Goal: Subscribe to service/newsletter

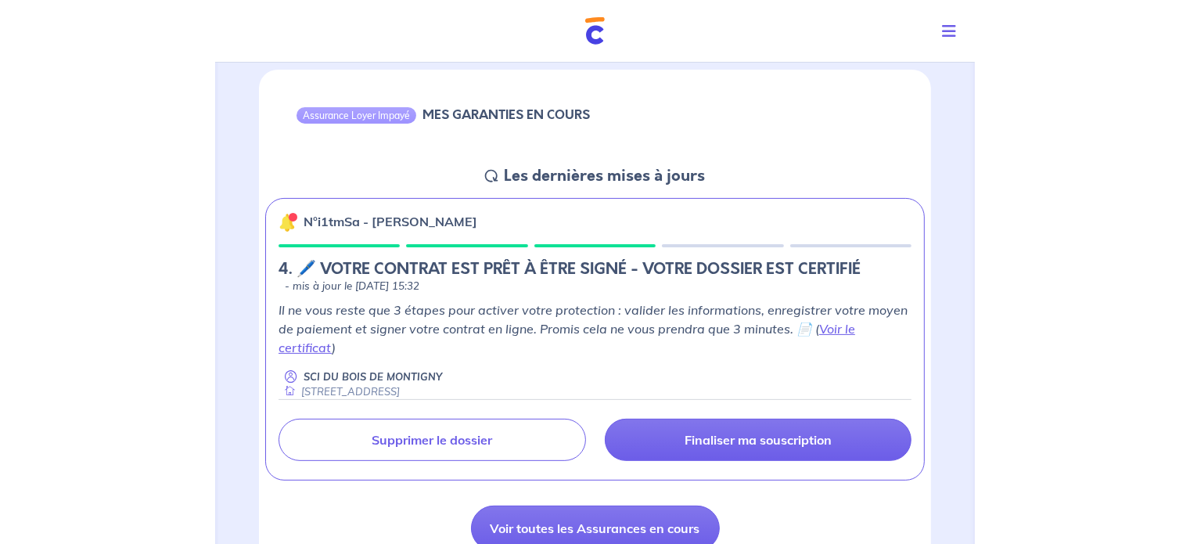
scroll to position [147, 0]
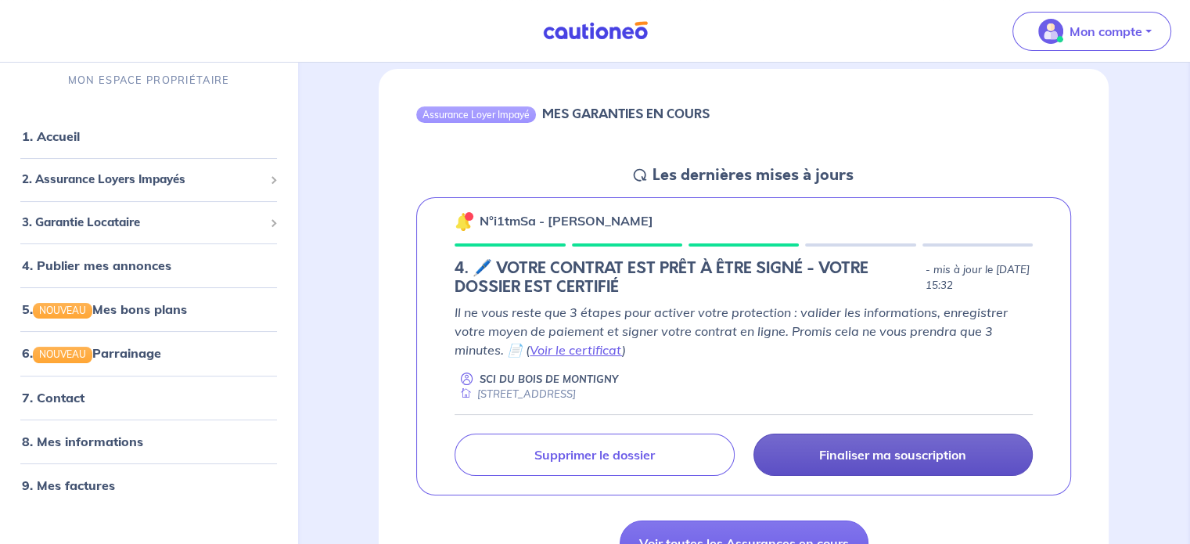
click at [759, 444] on link "Finaliser ma souscription" at bounding box center [892, 454] width 279 height 42
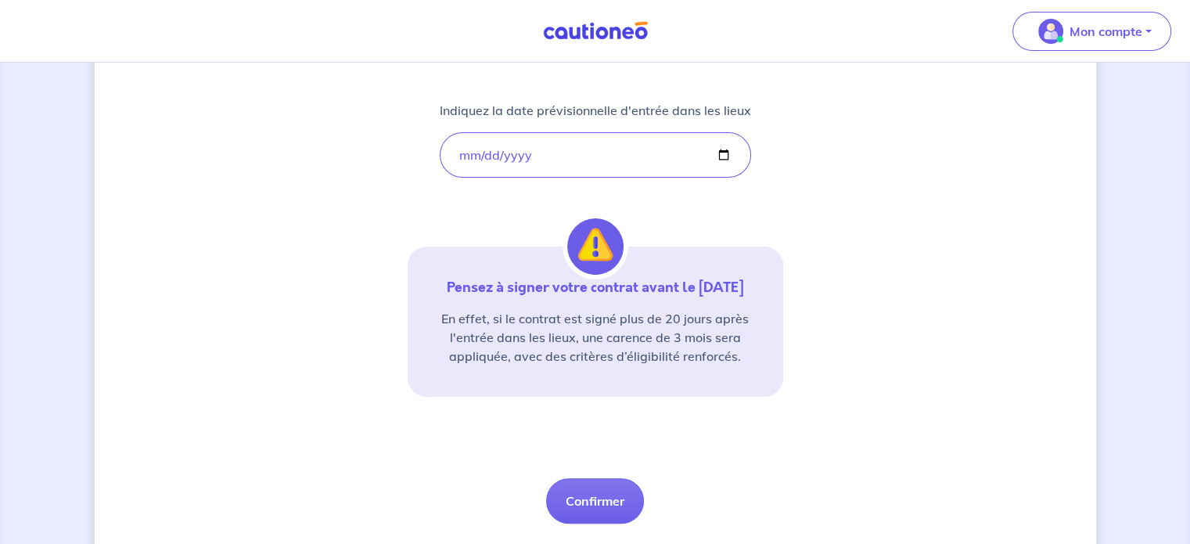
scroll to position [313, 0]
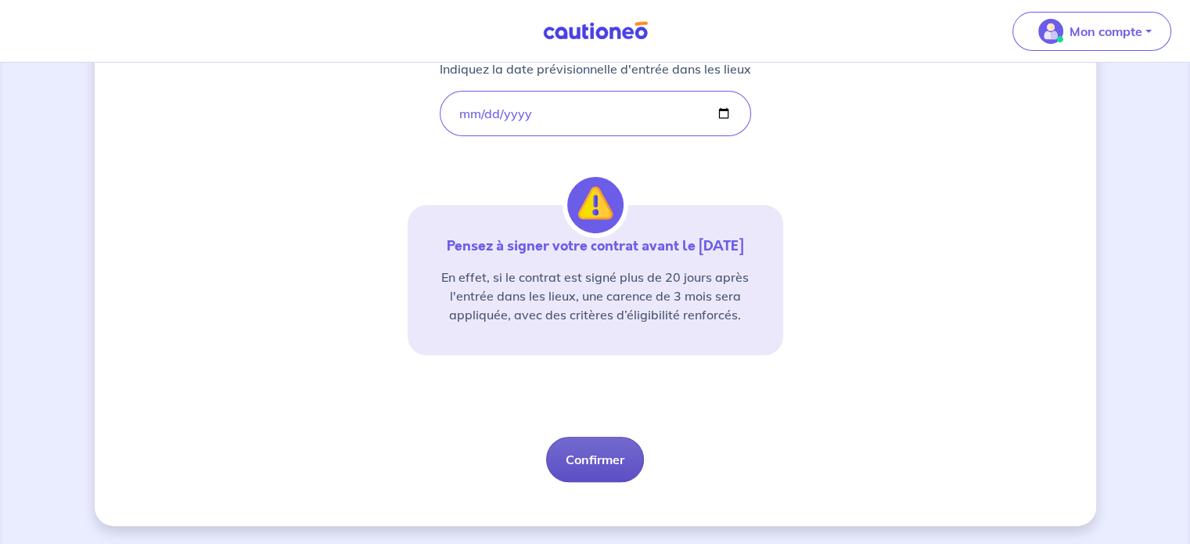
click at [604, 462] on button "Confirmer" at bounding box center [595, 458] width 98 height 45
select select "FR"
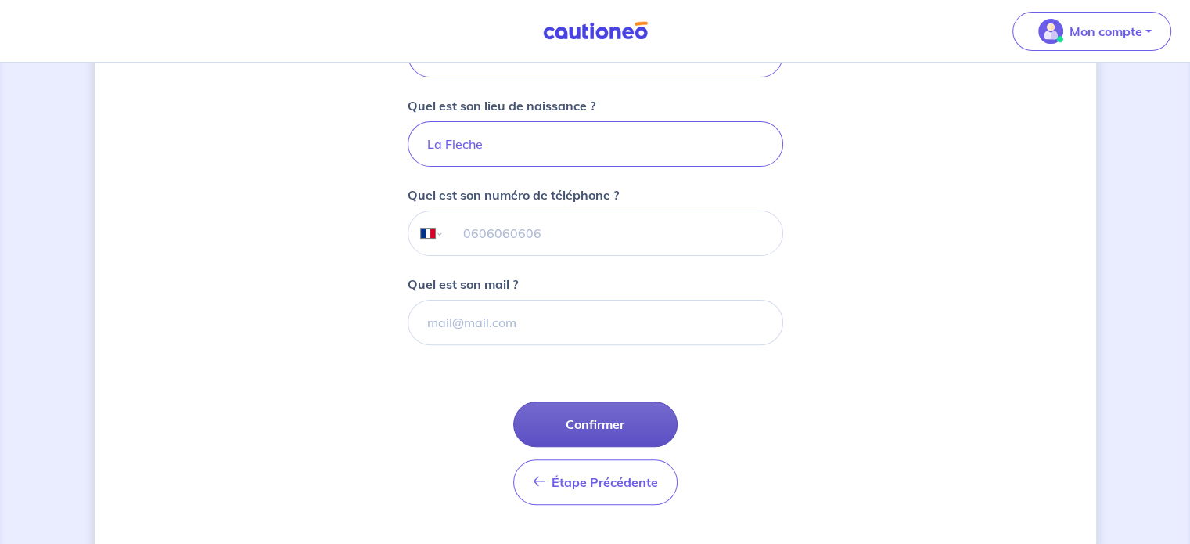
scroll to position [446, 0]
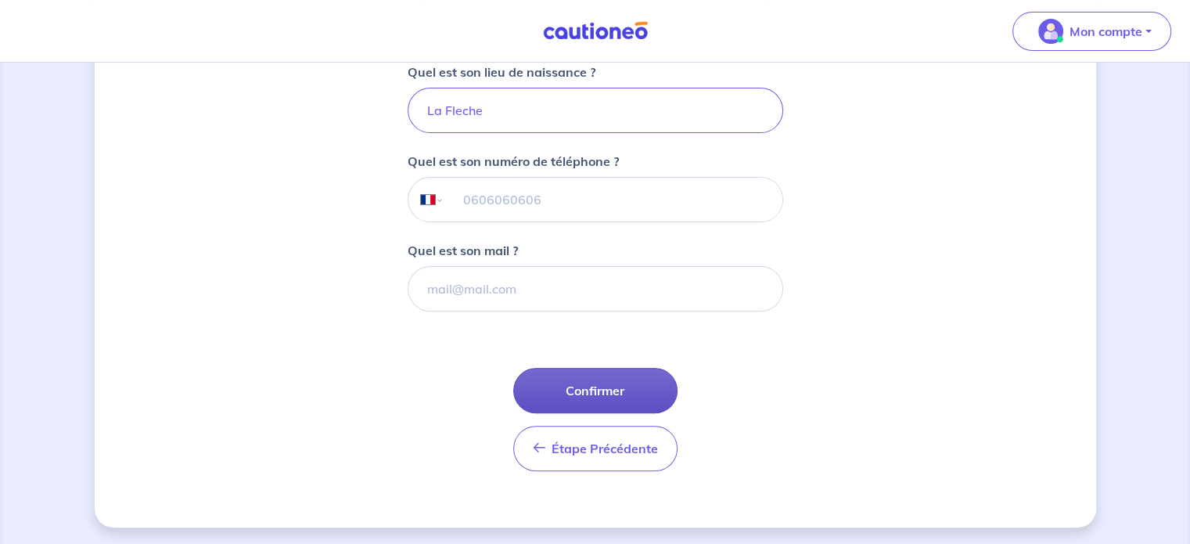
click at [587, 391] on button "Confirmer" at bounding box center [595, 390] width 164 height 45
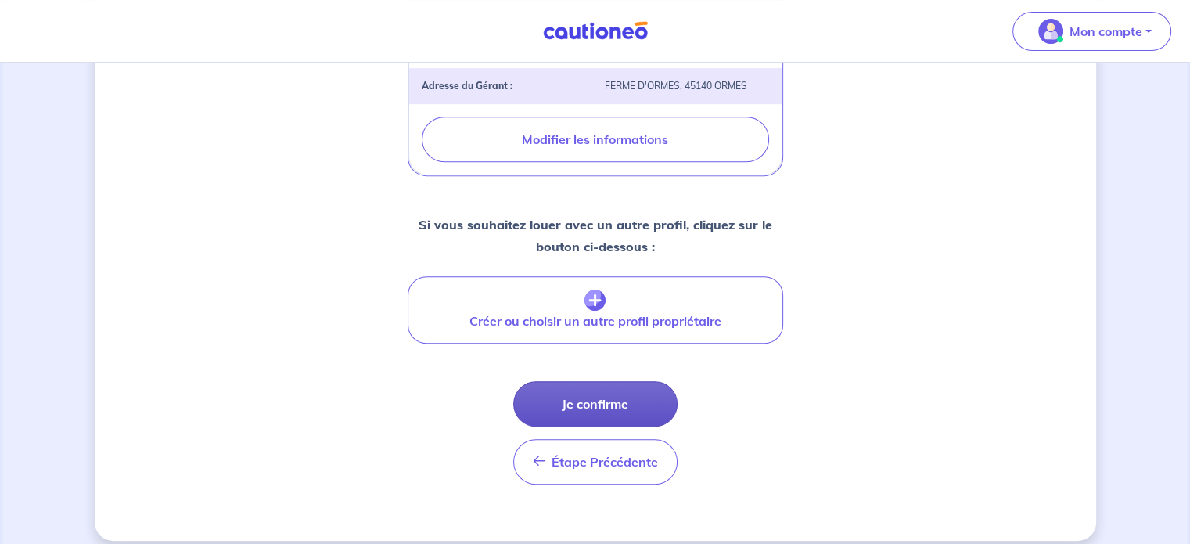
scroll to position [655, 0]
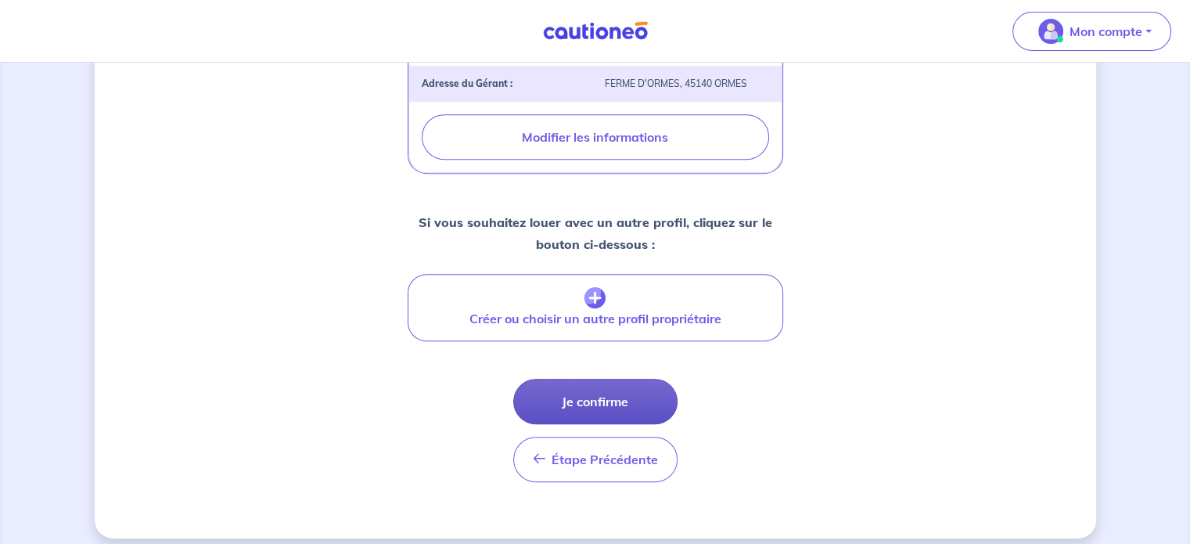
click at [582, 388] on button "Je confirme" at bounding box center [595, 401] width 164 height 45
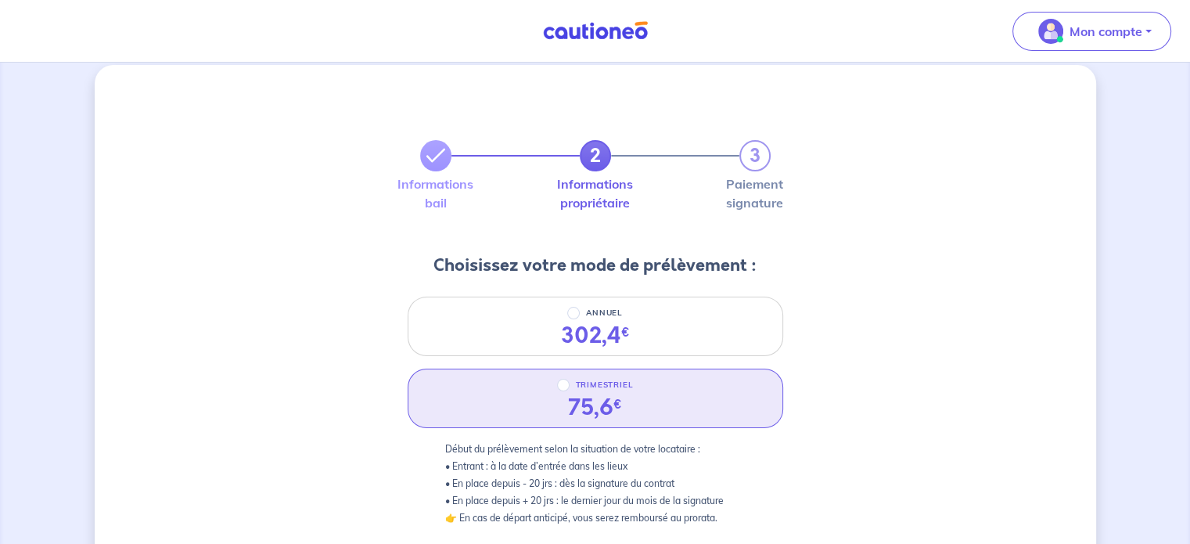
scroll to position [21, 0]
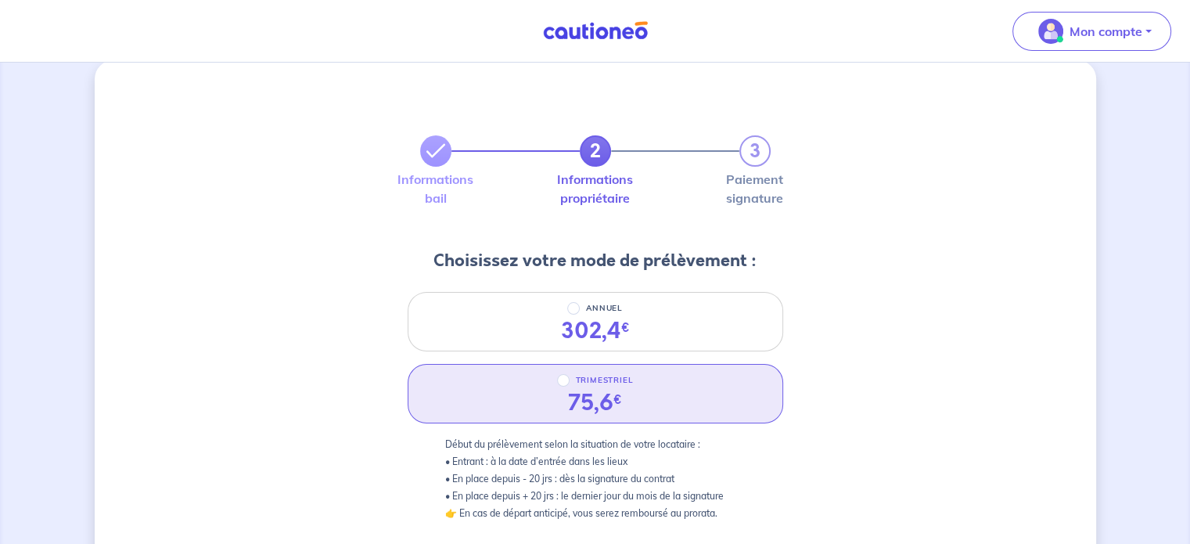
click at [524, 387] on div "TRIMESTRIEL 75,6 €" at bounding box center [595, 393] width 375 height 59
radio input "true"
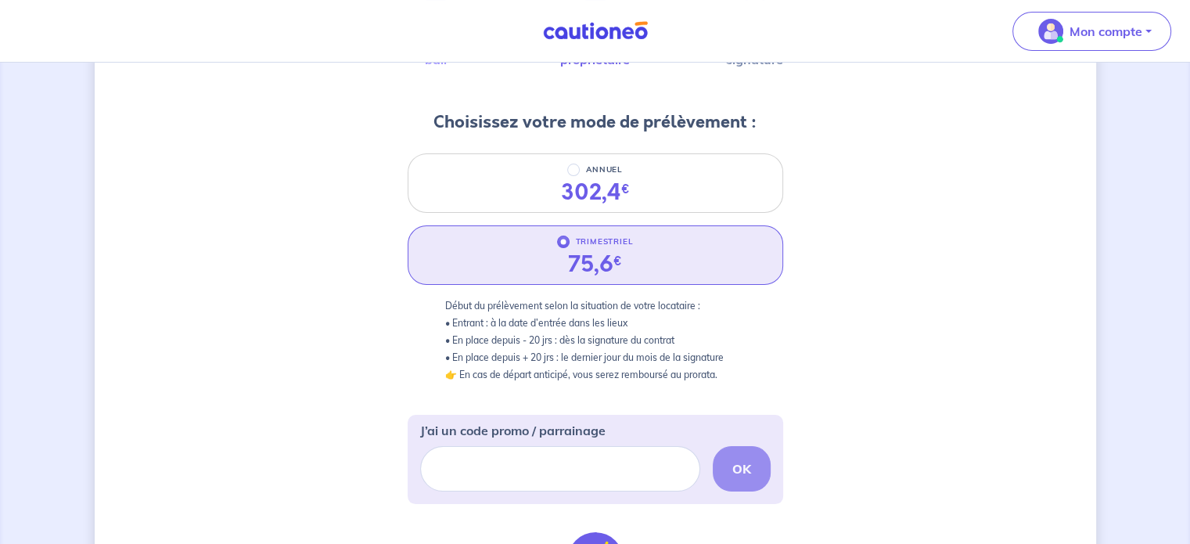
scroll to position [128, 0]
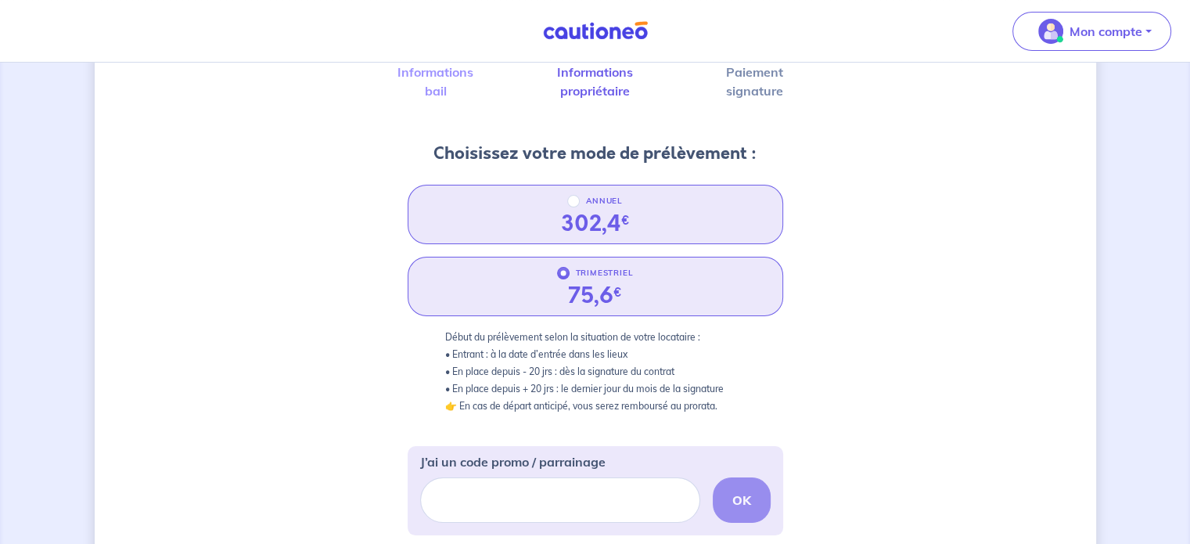
click at [635, 216] on div "302,4 €" at bounding box center [595, 223] width 94 height 27
radio input "true"
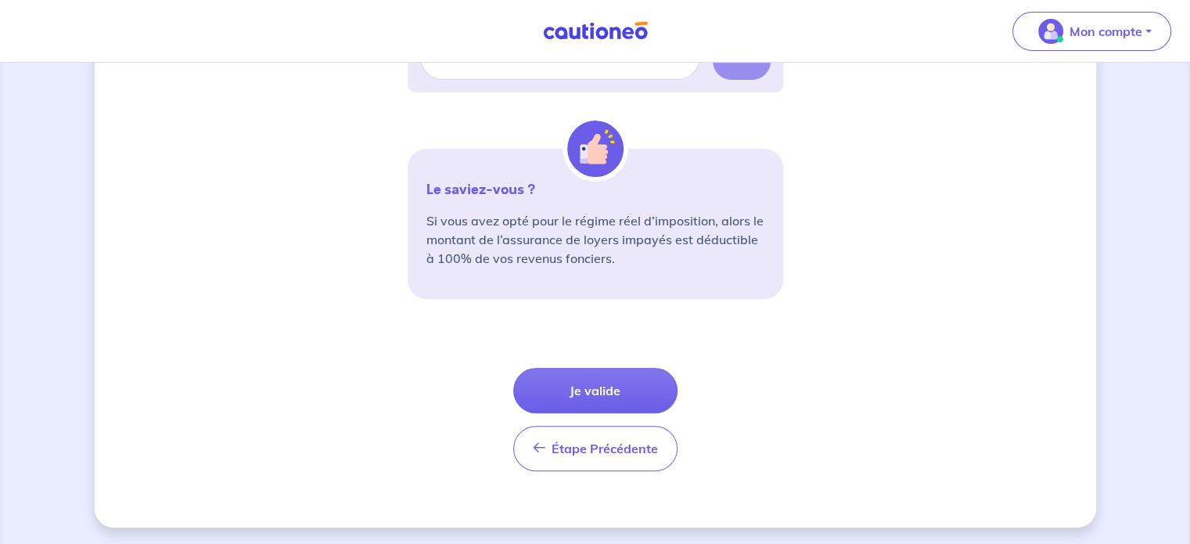
scroll to position [572, 0]
click at [602, 391] on button "Je valide" at bounding box center [595, 389] width 164 height 45
click at [759, 348] on div "2 3 Informations bail Informations propriétaire Paiement signature Choisissez v…" at bounding box center [595, 18] width 1001 height 1017
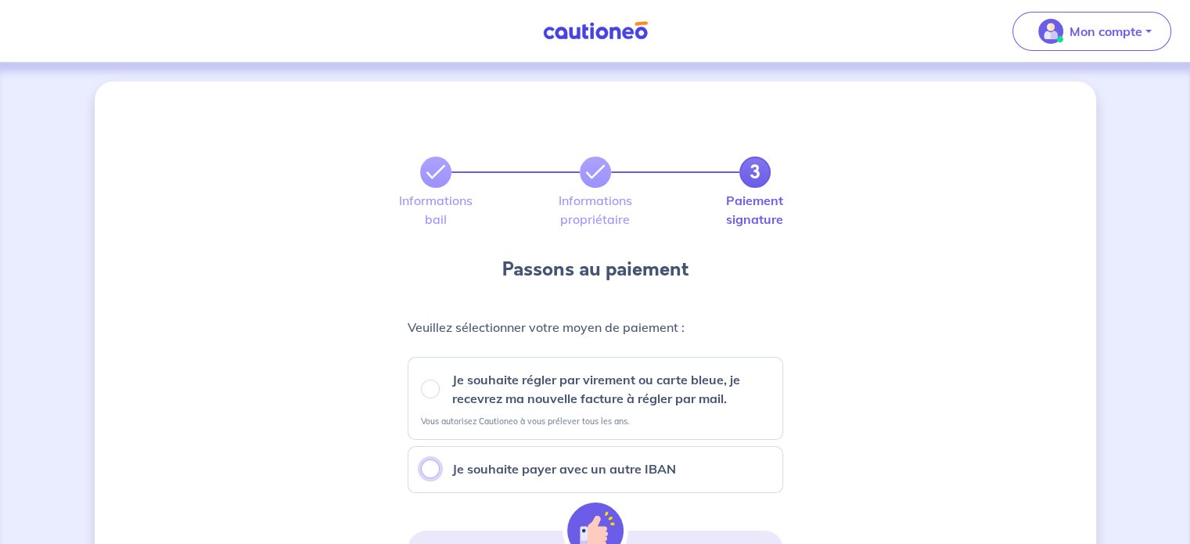
click at [423, 467] on input "Je souhaite payer avec un autre IBAN" at bounding box center [430, 468] width 19 height 19
radio input "true"
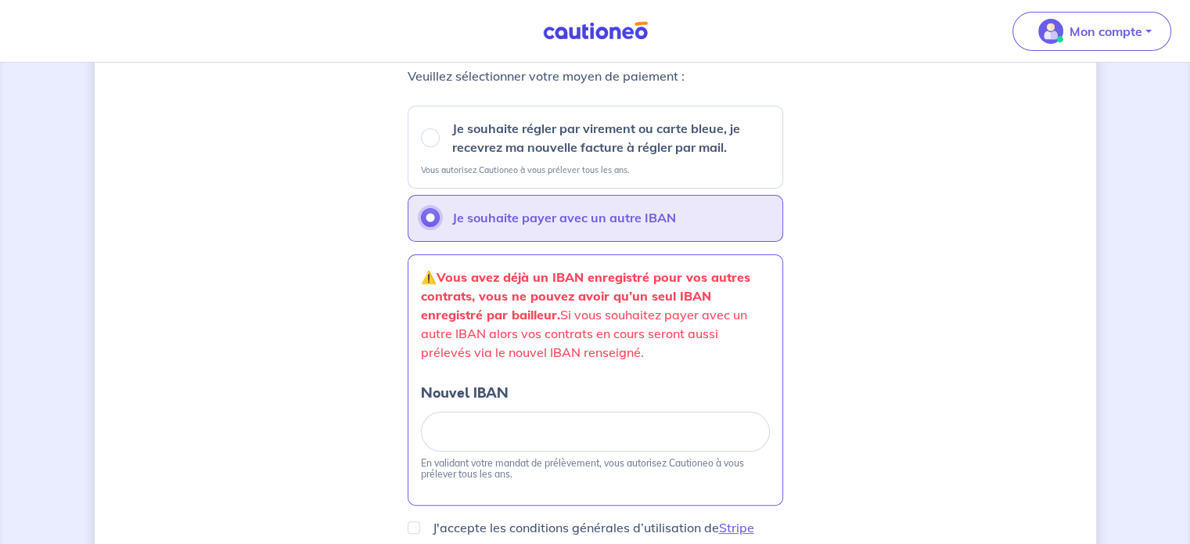
scroll to position [253, 0]
click at [426, 142] on input "Je souhaite régler par virement ou carte bleue, je recevrez ma nouvelle facture…" at bounding box center [430, 136] width 19 height 19
radio input "true"
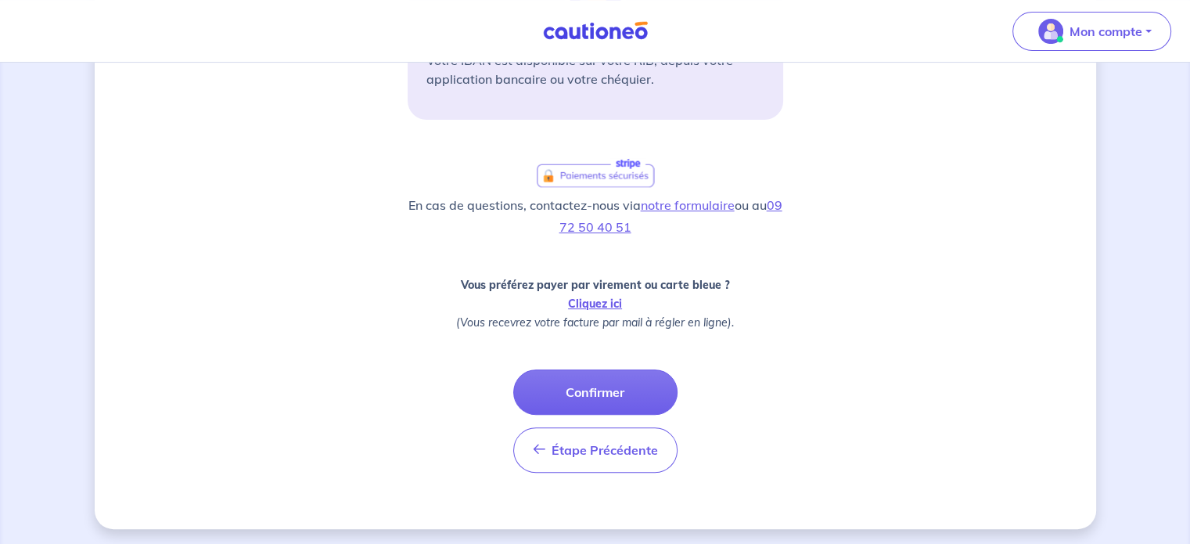
scroll to position [544, 0]
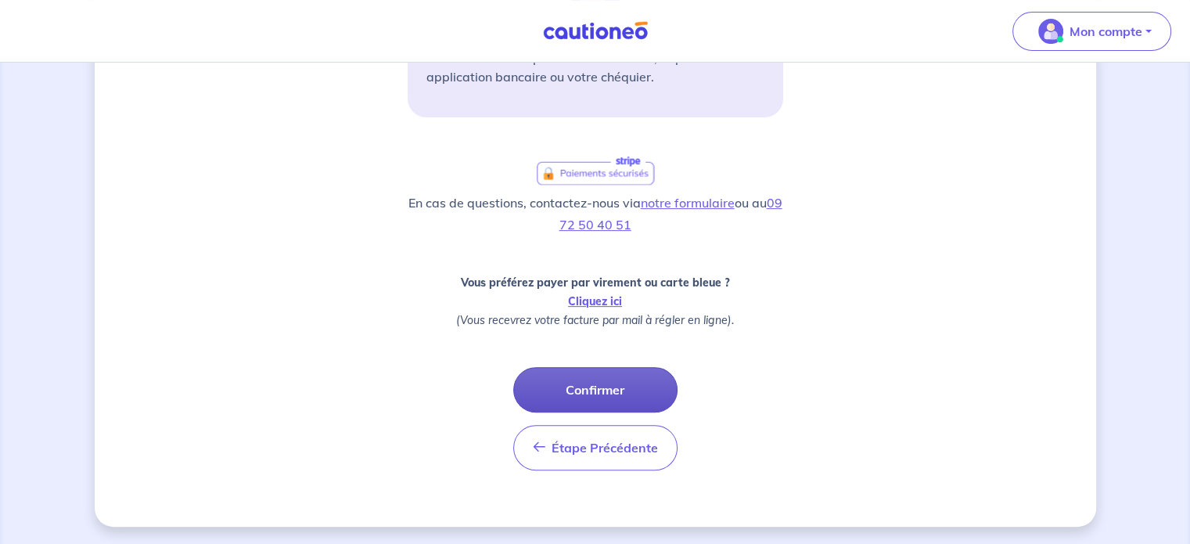
click at [582, 372] on button "Confirmer" at bounding box center [595, 389] width 164 height 45
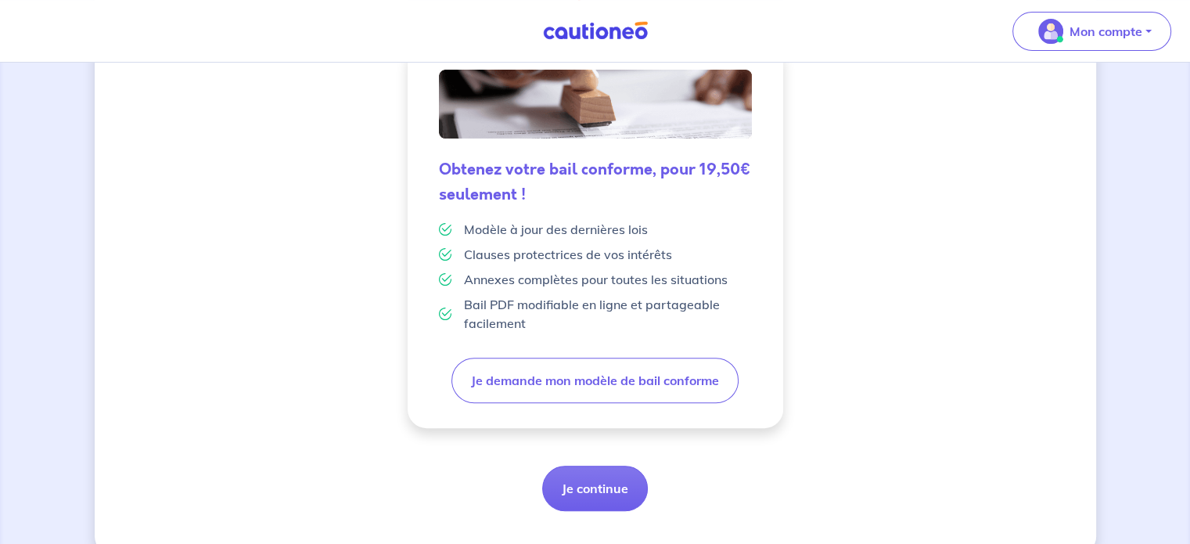
scroll to position [441, 0]
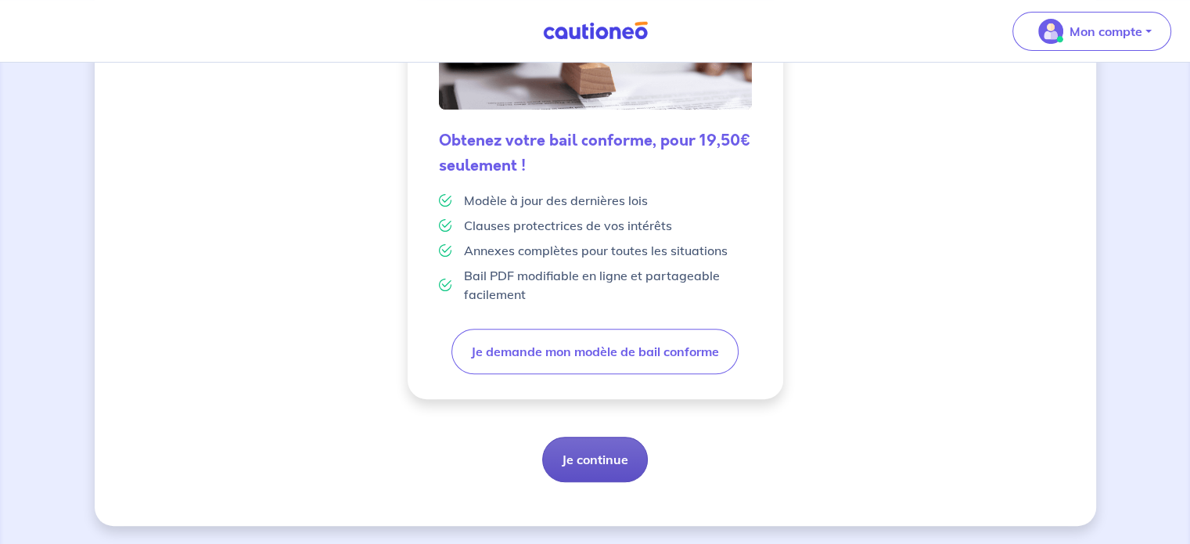
click at [604, 465] on button "Je continue" at bounding box center [595, 458] width 106 height 45
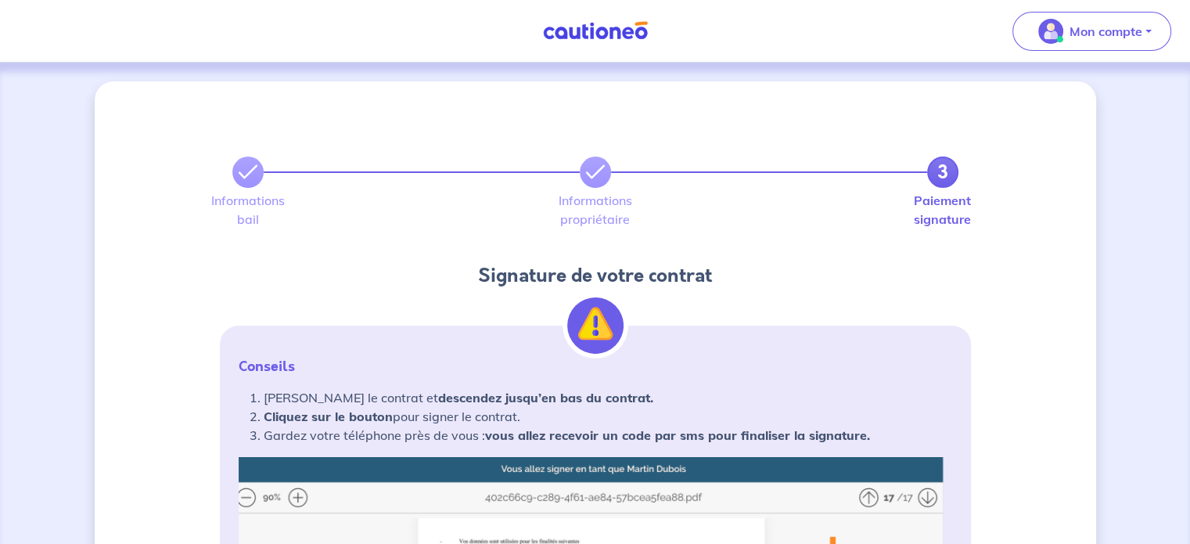
drag, startPoint x: 41, startPoint y: 361, endPoint x: 34, endPoint y: 368, distance: 9.4
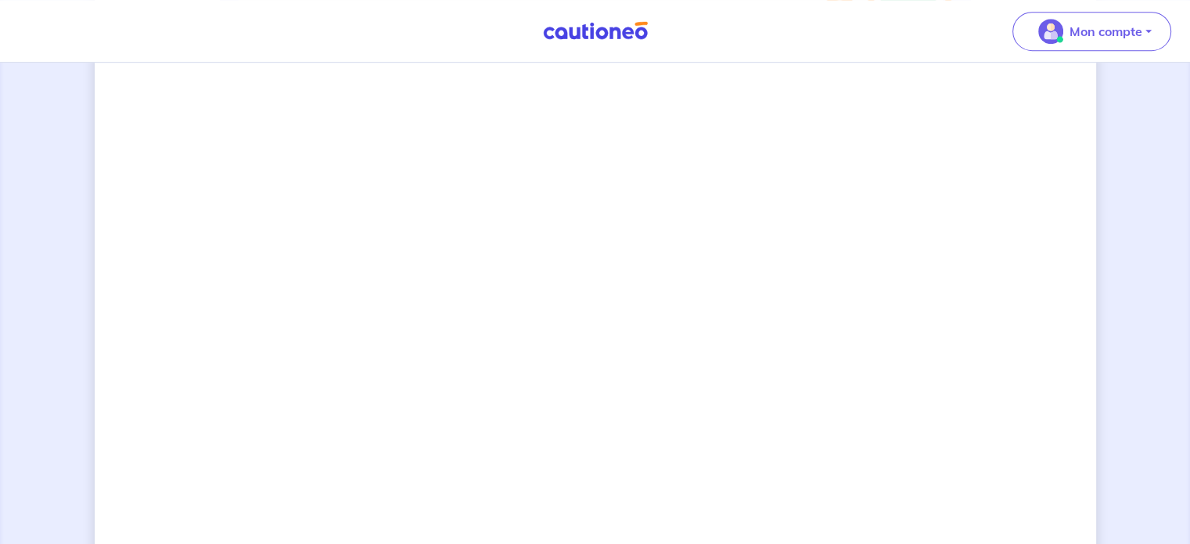
scroll to position [1051, 0]
